Goal: Task Accomplishment & Management: Manage account settings

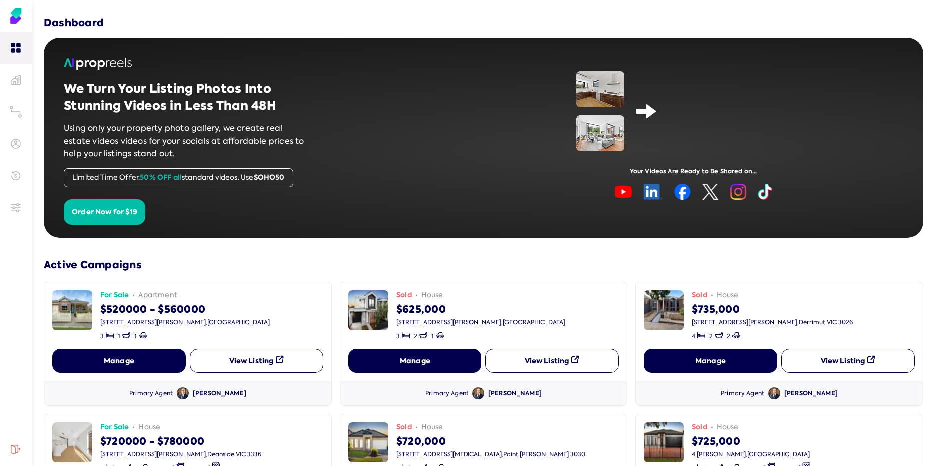
click at [440, 364] on button "Manage" at bounding box center [710, 361] width 133 height 24
click at [440, 366] on button "View Listing" at bounding box center [847, 361] width 133 height 24
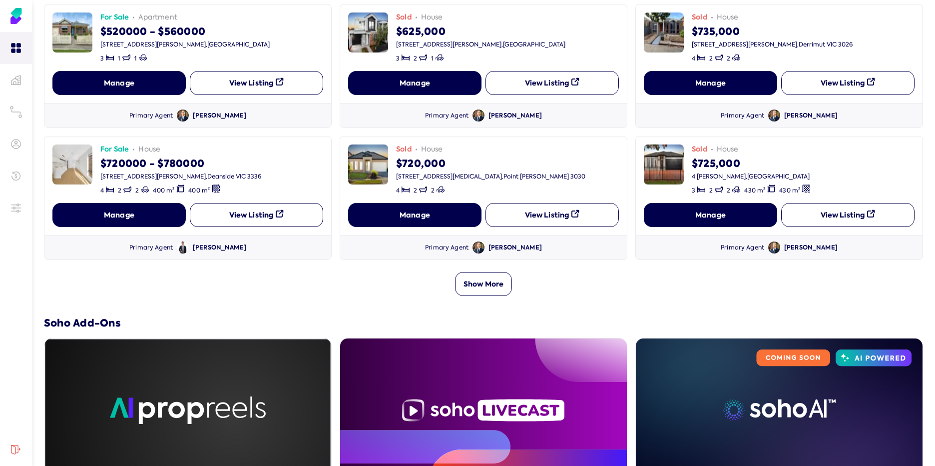
scroll to position [279, 0]
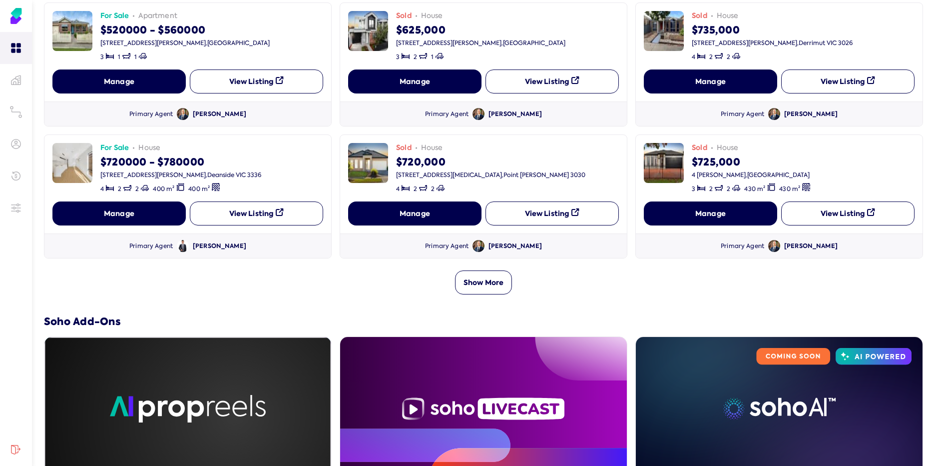
click at [440, 216] on button "View Listing" at bounding box center [847, 213] width 133 height 24
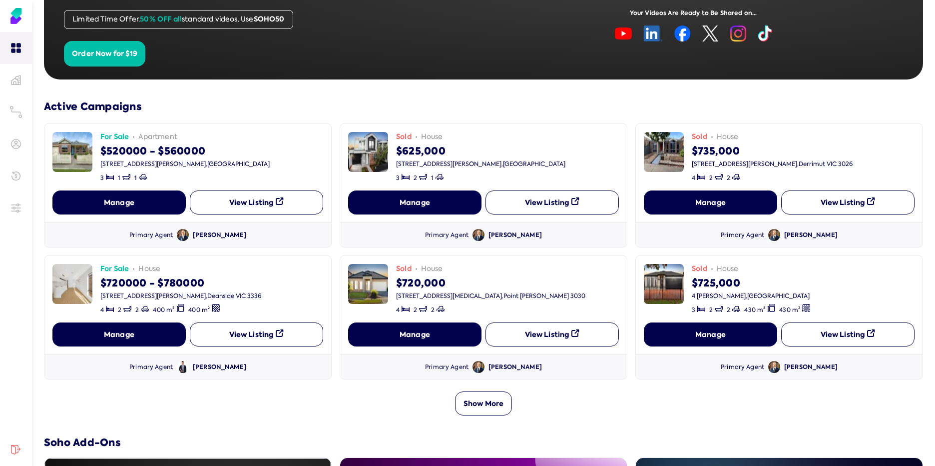
scroll to position [0, 0]
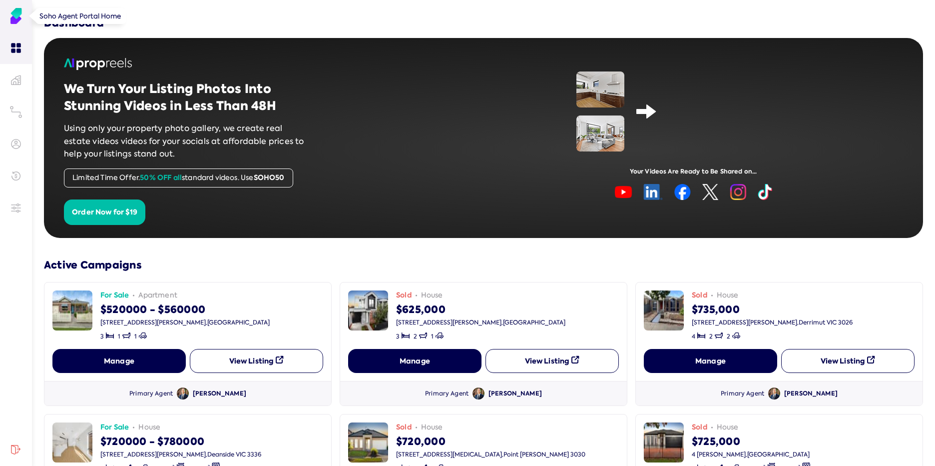
click at [16, 14] on img at bounding box center [16, 16] width 16 height 16
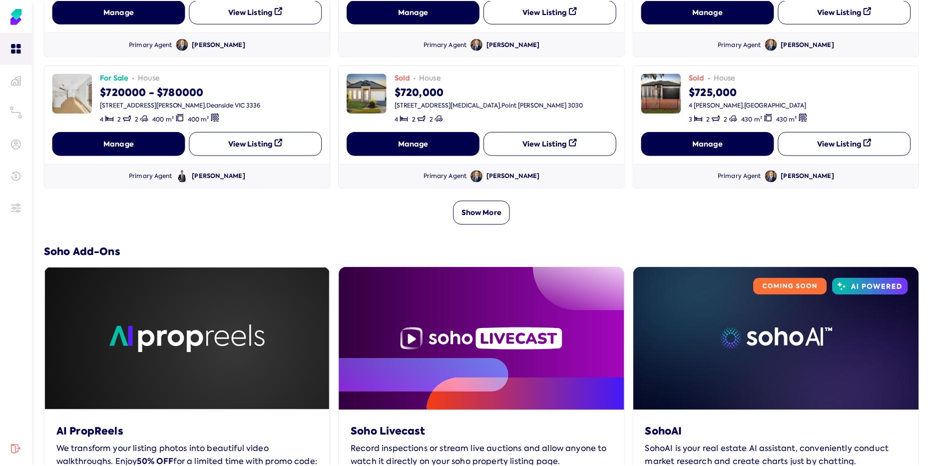
scroll to position [419, 0]
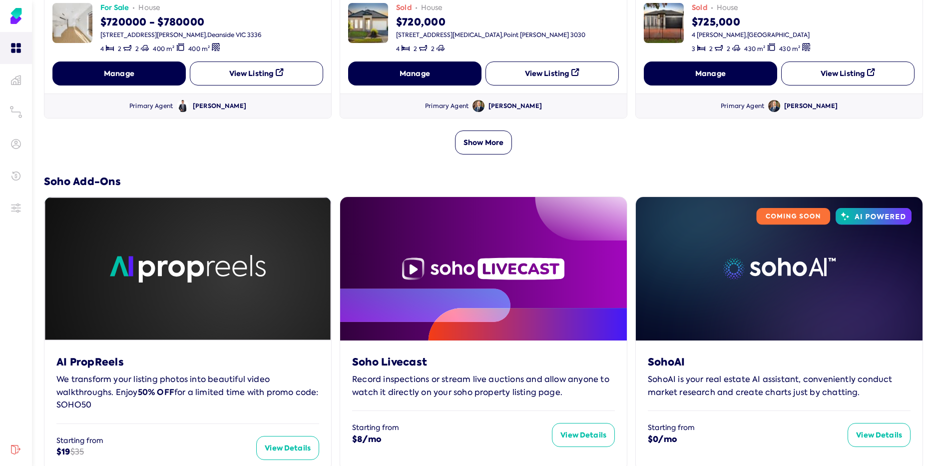
click at [440, 143] on button "Show More" at bounding box center [483, 142] width 57 height 24
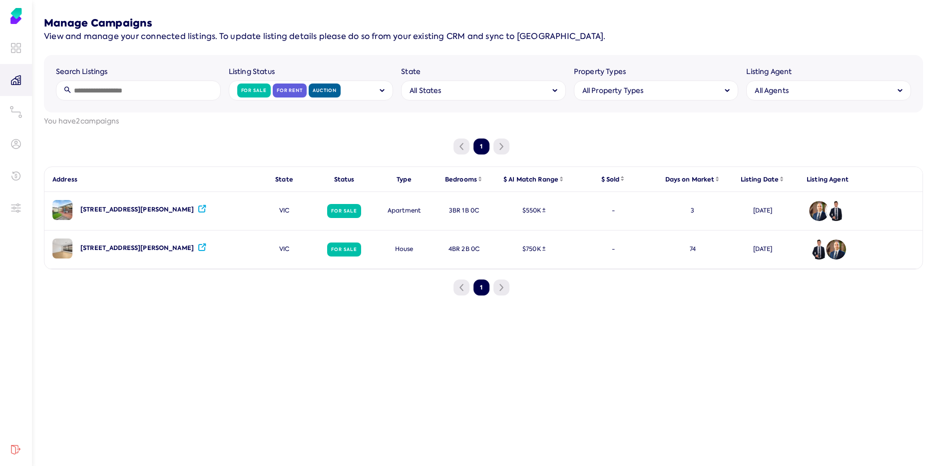
click at [381, 91] on icon at bounding box center [382, 90] width 5 height 4
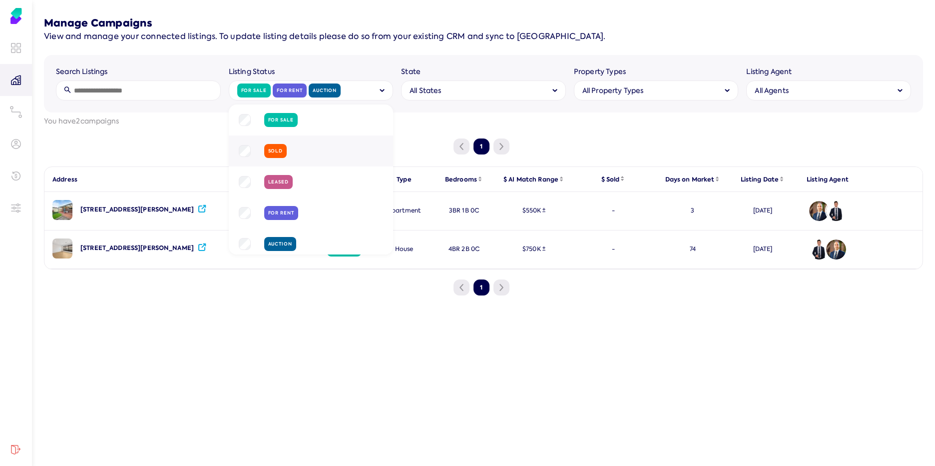
click at [277, 150] on label "Sold" at bounding box center [275, 151] width 15 height 6
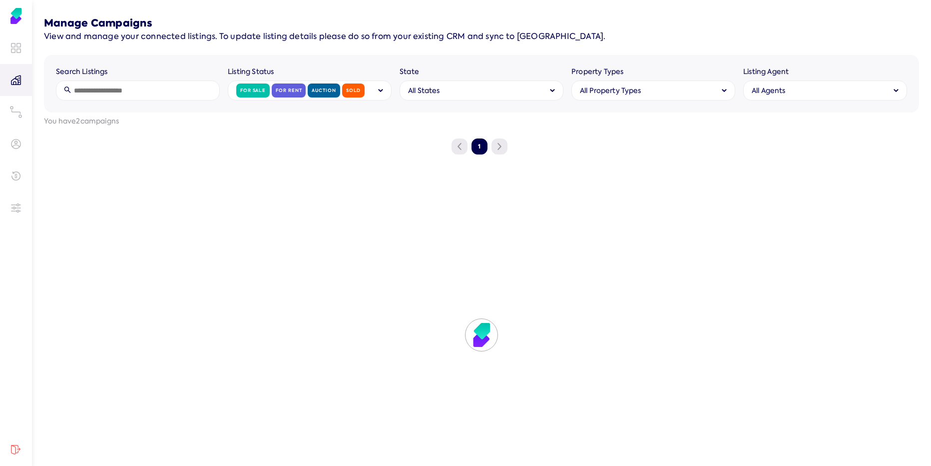
click at [355, 59] on div "Search Listings Listing Status For Sale For Rent Auction Sold State All States …" at bounding box center [481, 84] width 875 height 58
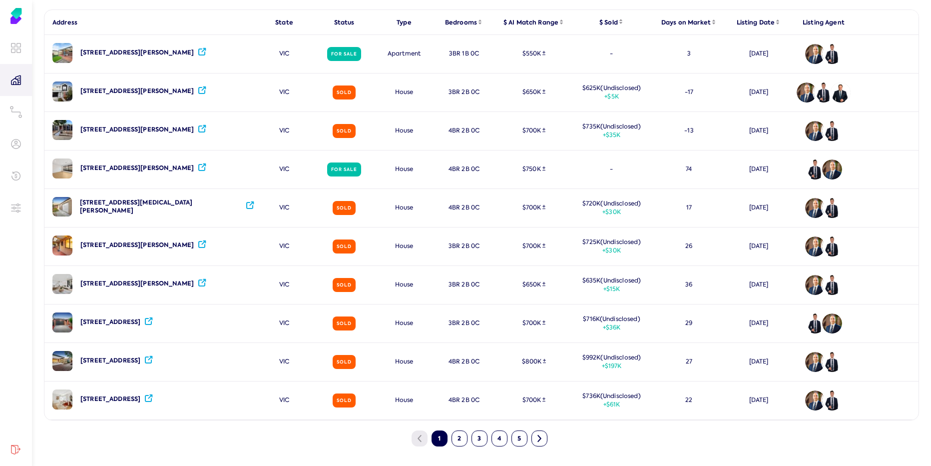
scroll to position [157, 0]
click at [440, 441] on button "5" at bounding box center [520, 438] width 16 height 16
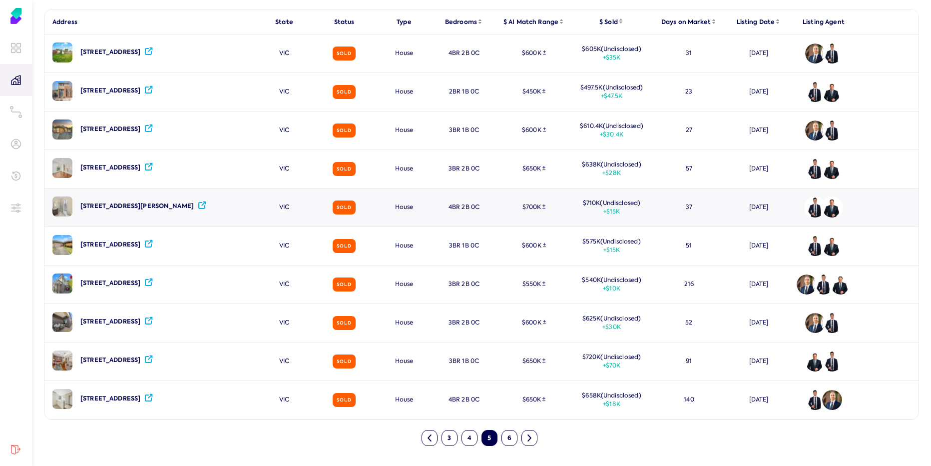
scroll to position [0, 0]
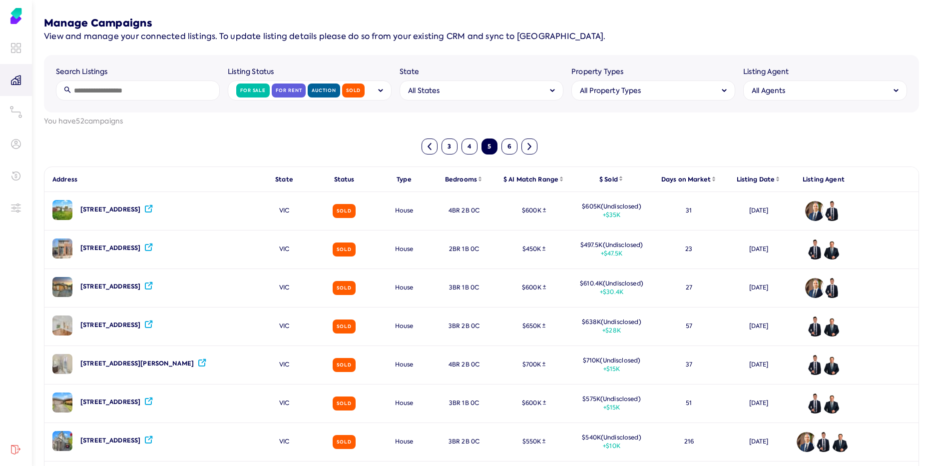
click at [440, 142] on button "6" at bounding box center [510, 146] width 16 height 16
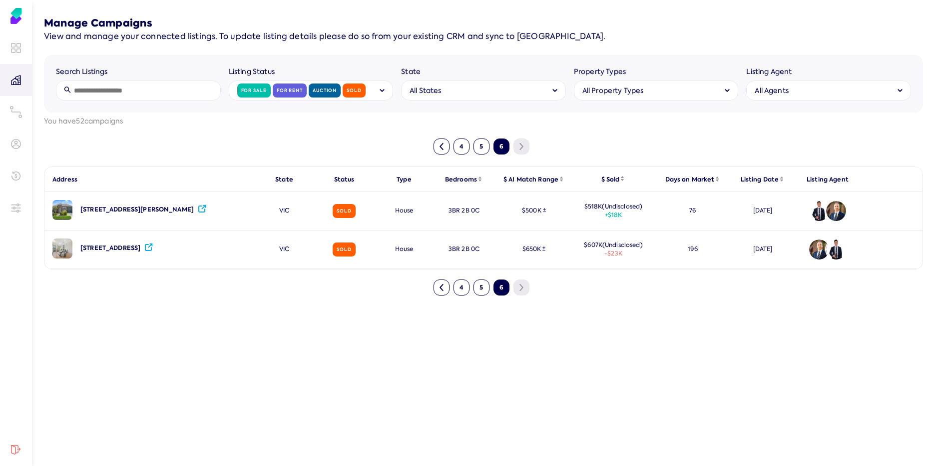
click at [440, 144] on button "5" at bounding box center [482, 146] width 16 height 16
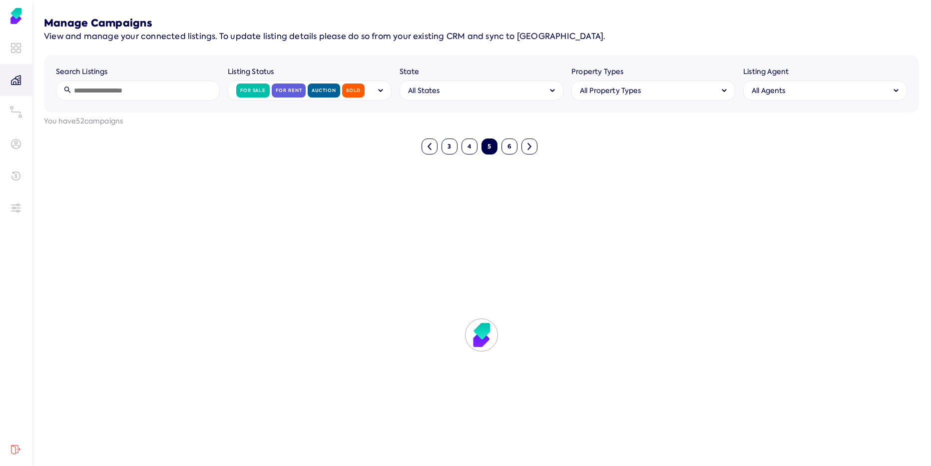
click at [440, 145] on button "6" at bounding box center [510, 146] width 16 height 16
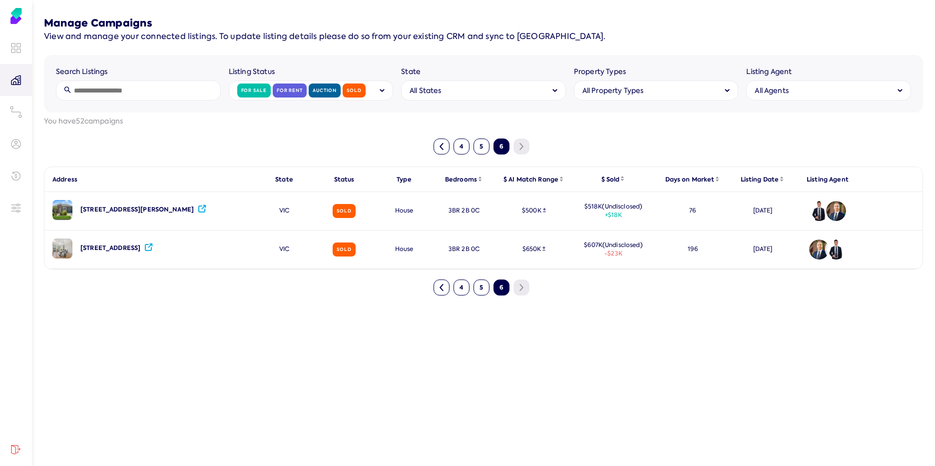
click at [440, 144] on button "5" at bounding box center [482, 146] width 16 height 16
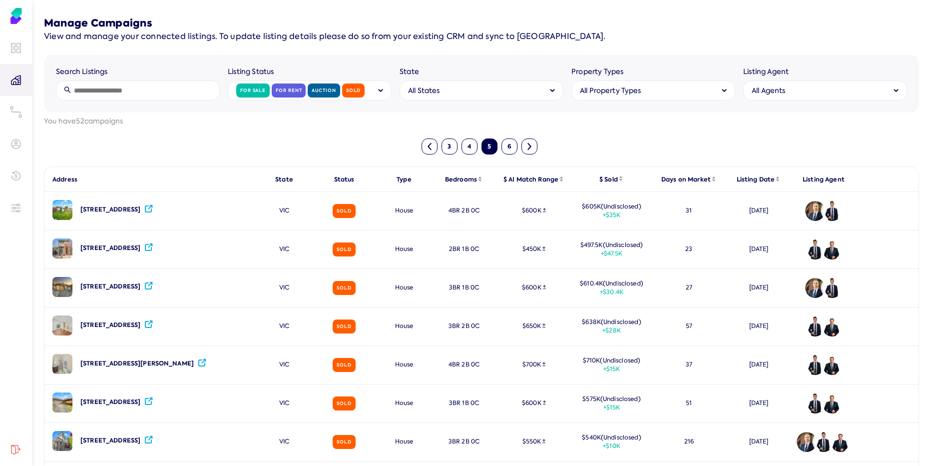
click at [440, 144] on button "4" at bounding box center [470, 146] width 16 height 16
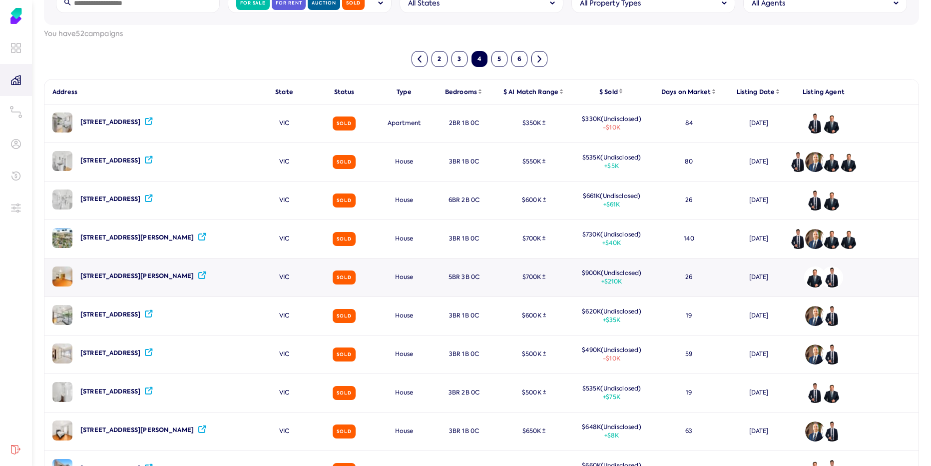
scroll to position [157, 0]
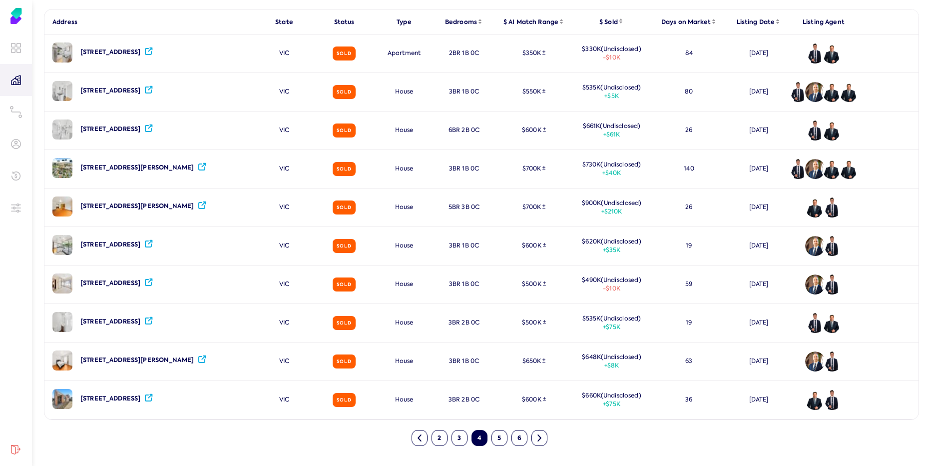
click at [440, 441] on button "3" at bounding box center [460, 438] width 16 height 16
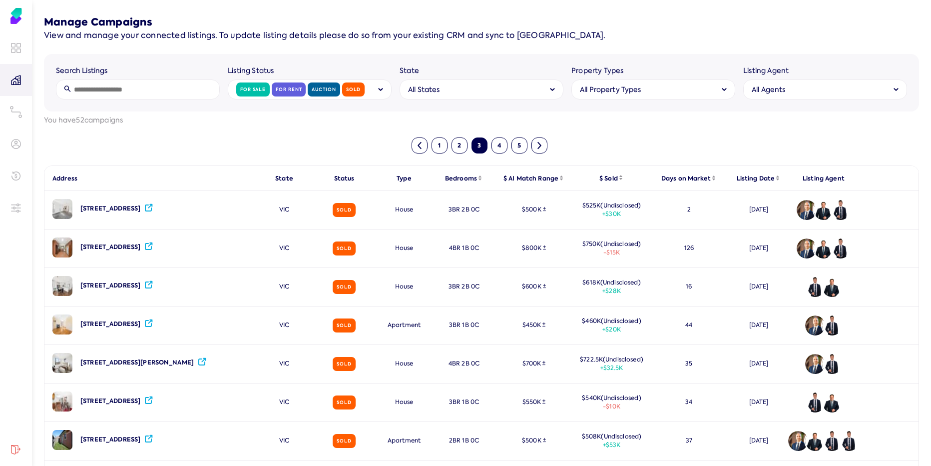
scroll to position [0, 0]
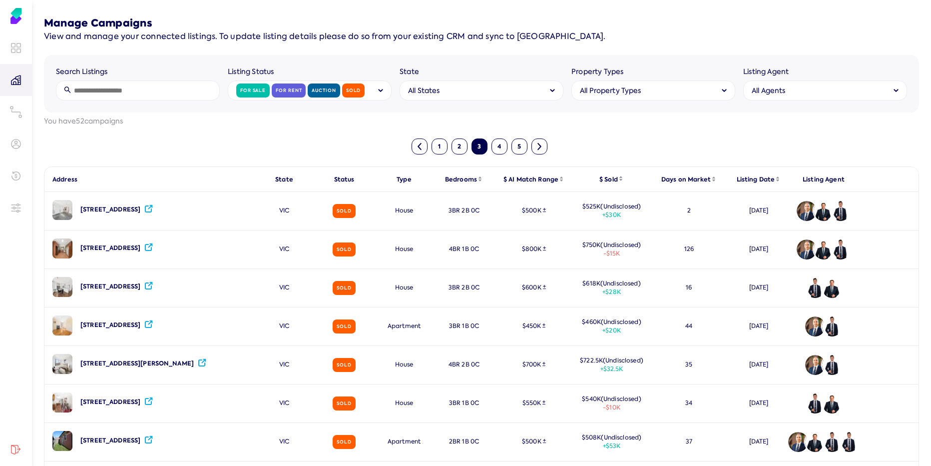
click at [440, 150] on button "2" at bounding box center [460, 146] width 16 height 16
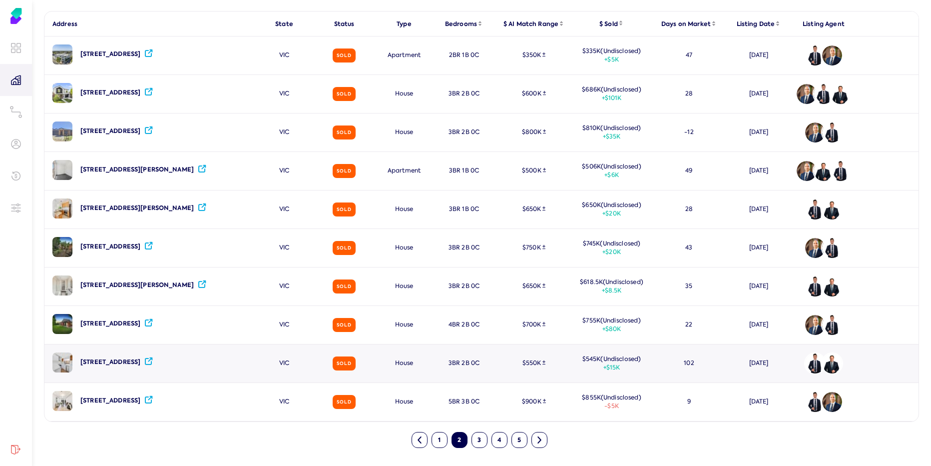
scroll to position [157, 0]
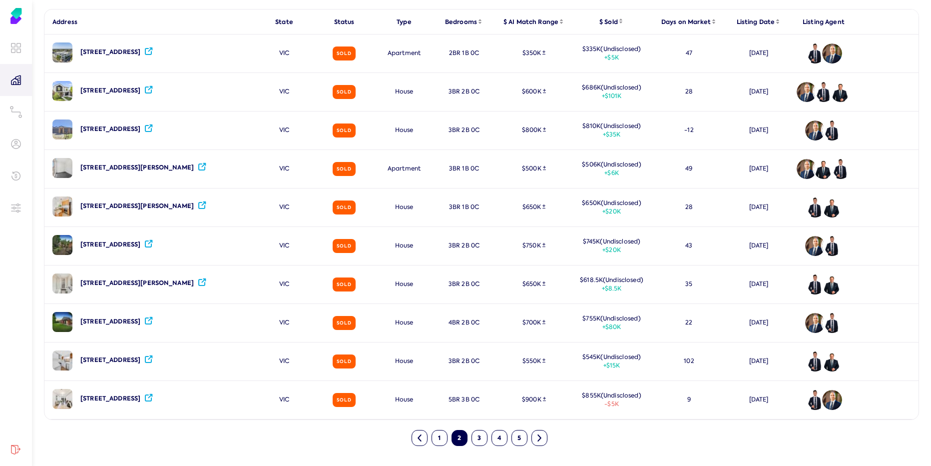
click at [439, 442] on button "1" at bounding box center [440, 438] width 16 height 16
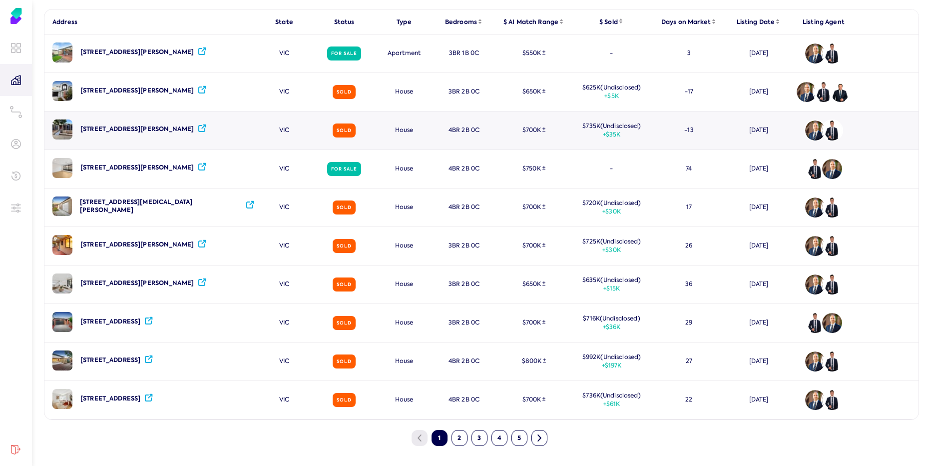
scroll to position [87, 0]
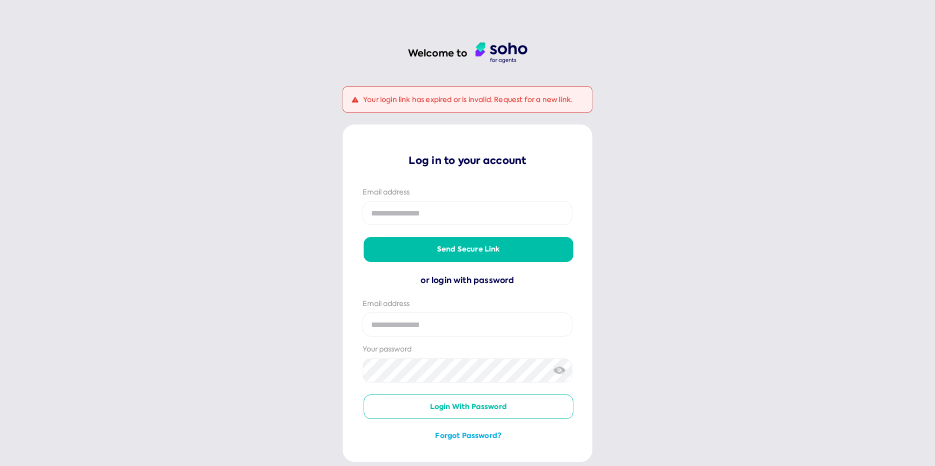
click at [652, 108] on div "Welcome to Your login link has expired or is invalid. Request for a new link. L…" at bounding box center [467, 233] width 935 height 466
